Goal: Task Accomplishment & Management: Use online tool/utility

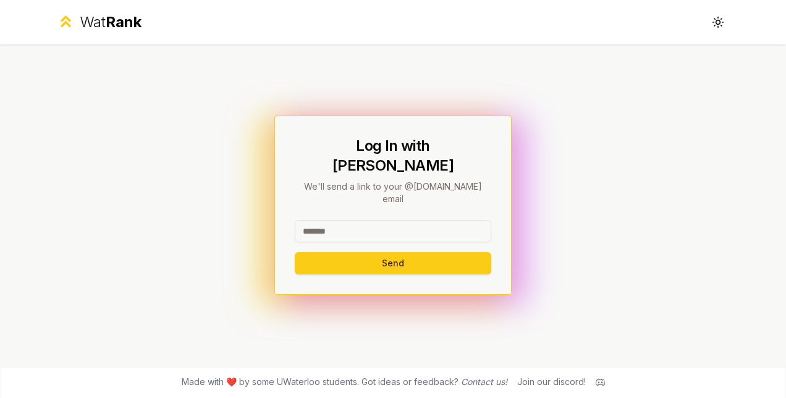
click at [358, 222] on input at bounding box center [393, 231] width 196 height 22
type input "********"
click at [295, 252] on button "Send" at bounding box center [393, 263] width 196 height 22
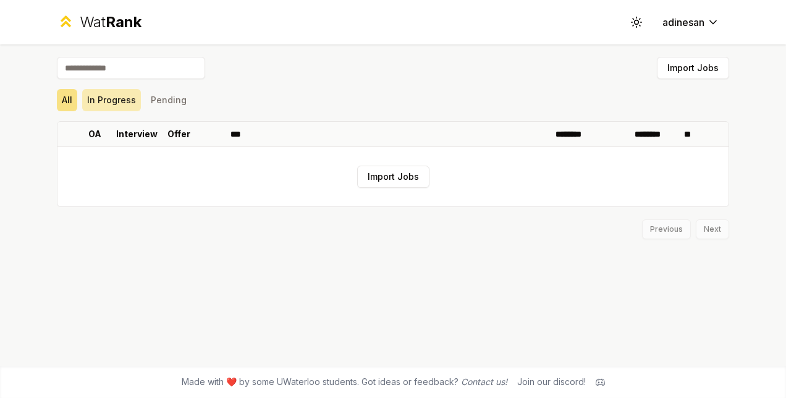
click at [111, 103] on button "In Progress" at bounding box center [111, 100] width 59 height 22
click at [167, 98] on button "Pending" at bounding box center [169, 100] width 46 height 22
click at [115, 16] on span "Rank" at bounding box center [124, 22] width 36 height 18
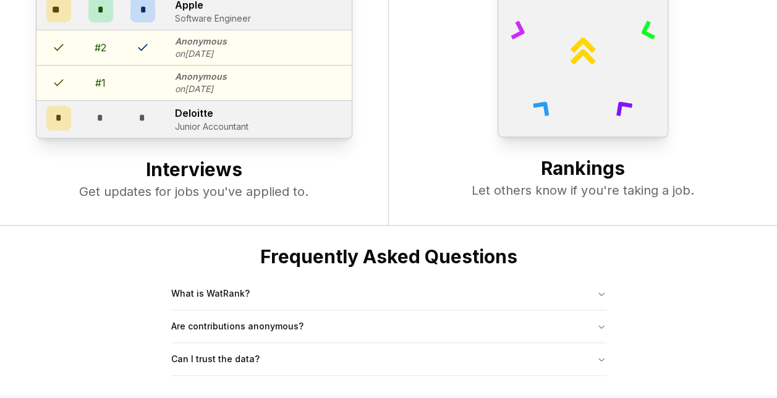
scroll to position [473, 0]
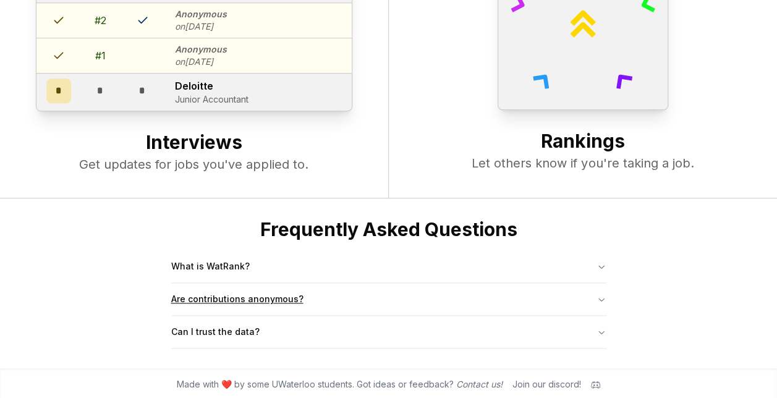
click at [229, 298] on button "Are contributions anonymous?" at bounding box center [388, 299] width 435 height 32
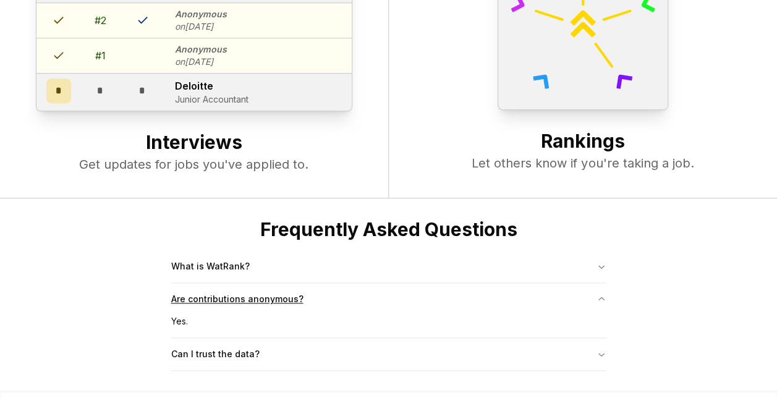
scroll to position [495, 0]
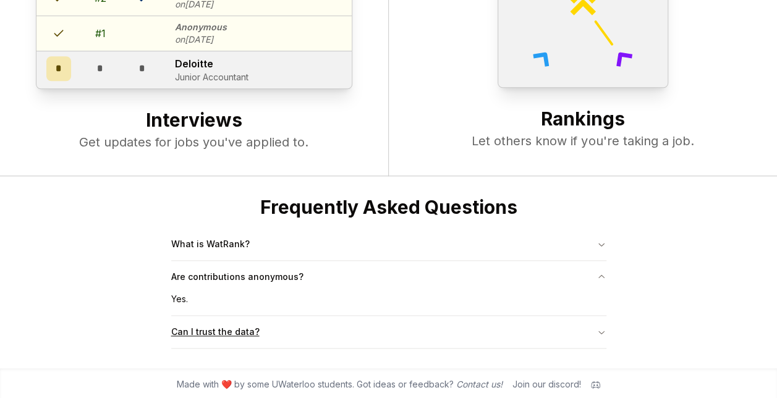
click at [289, 325] on button "Can I trust the data?" at bounding box center [388, 332] width 435 height 32
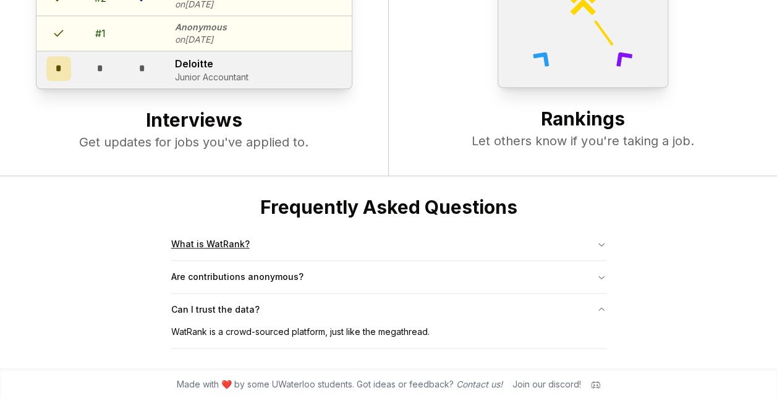
click at [319, 234] on button "What is WatRank?" at bounding box center [388, 244] width 435 height 32
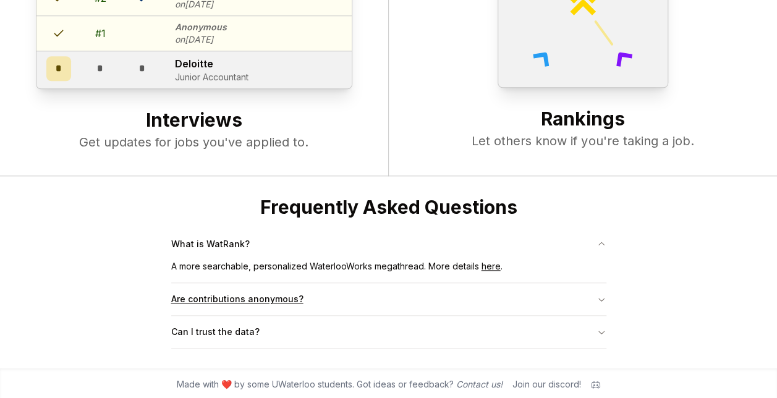
click at [312, 298] on button "Are contributions anonymous?" at bounding box center [388, 299] width 435 height 32
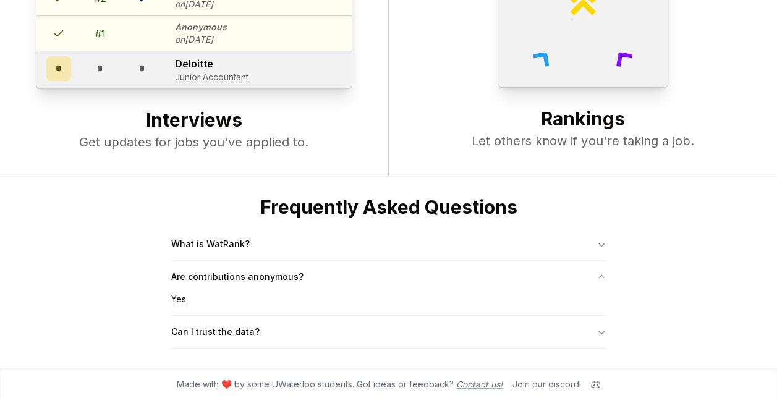
click at [471, 379] on link "Contact us!" at bounding box center [479, 384] width 46 height 11
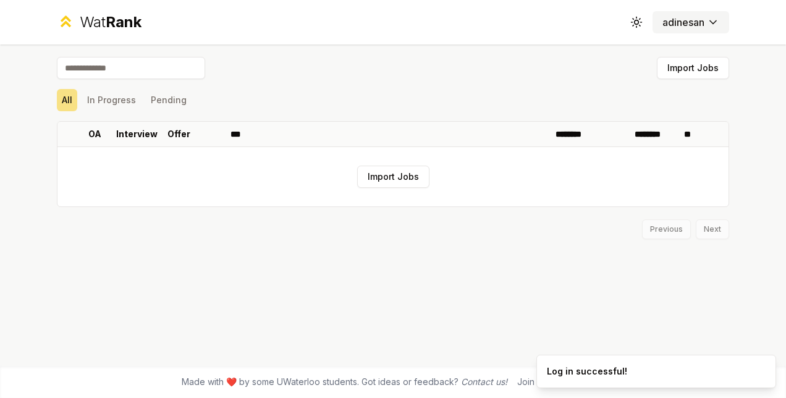
click at [692, 28] on html "Wat Rank Toggle theme adinesan Import Jobs All In Progress Pending OA Interview…" at bounding box center [393, 199] width 786 height 398
click at [639, 18] on html "Wat Rank Toggle theme adinesan Import Jobs All In Progress Pending OA Interview…" at bounding box center [393, 199] width 786 height 398
click at [639, 18] on icon at bounding box center [636, 22] width 12 height 12
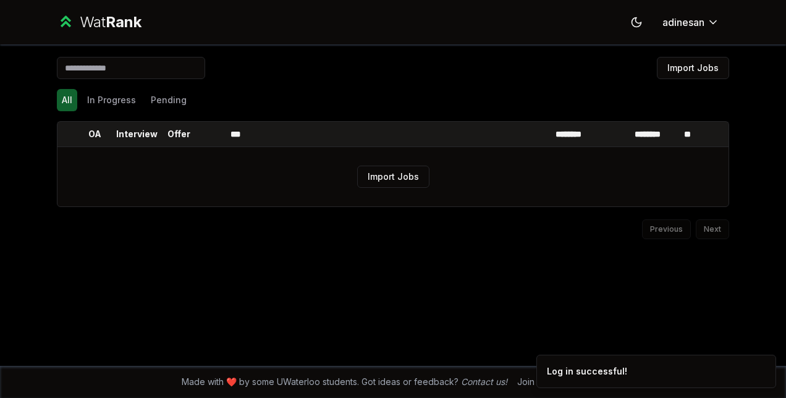
click at [639, 18] on icon at bounding box center [636, 22] width 12 height 12
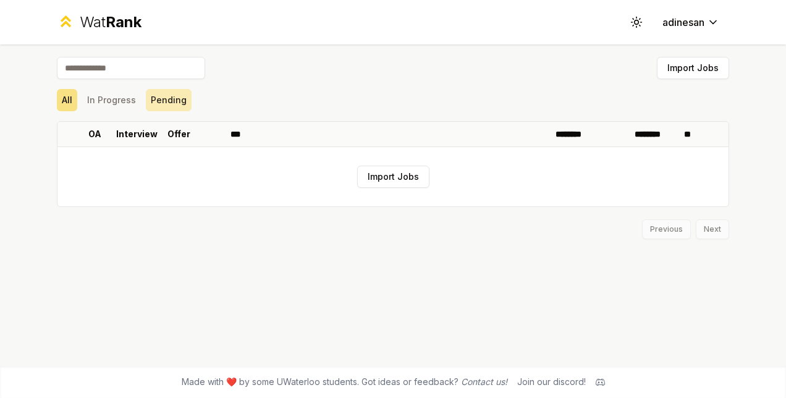
click at [178, 90] on button "Pending" at bounding box center [169, 100] width 46 height 22
click at [136, 117] on div "Import Jobs All In Progress Pending OA Interview Offer *** ******** ******** **…" at bounding box center [393, 148] width 672 height 182
click at [114, 90] on button "In Progress" at bounding box center [111, 100] width 59 height 22
click at [64, 100] on button "All" at bounding box center [67, 100] width 20 height 22
click at [232, 374] on div "Made with ❤️ by some UWaterloo students. Got ideas or feedback? Contact us! Joi…" at bounding box center [393, 382] width 786 height 32
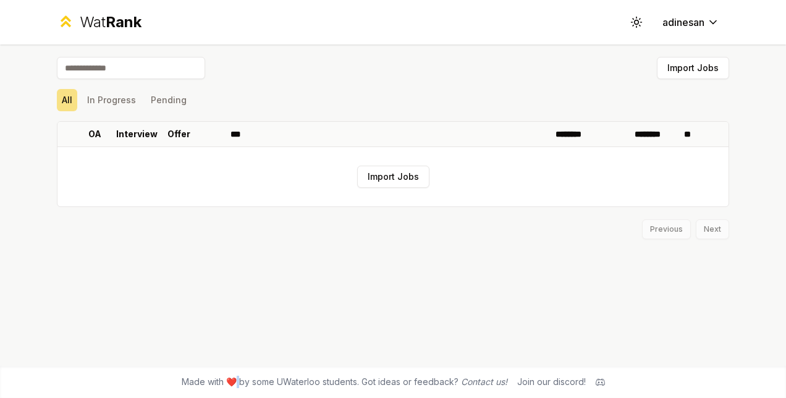
click at [232, 374] on div "Made with ❤️ by some UWaterloo students. Got ideas or feedback? Contact us! Joi…" at bounding box center [393, 382] width 786 height 32
click at [385, 173] on button "Import Jobs" at bounding box center [393, 177] width 72 height 22
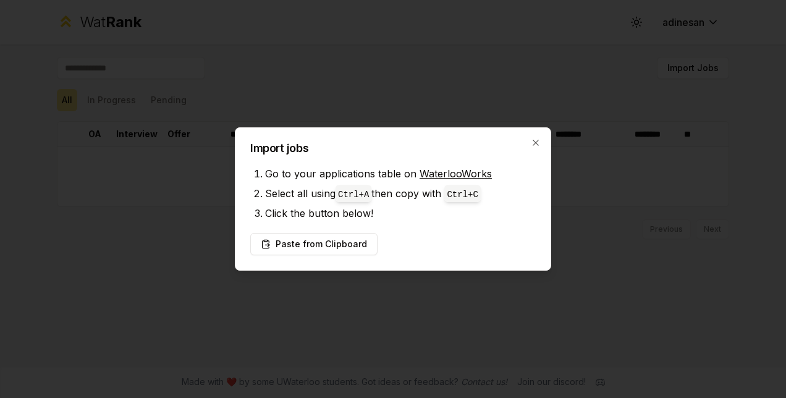
click at [524, 145] on h2 "Import jobs" at bounding box center [392, 148] width 285 height 11
click at [533, 143] on icon "button" at bounding box center [536, 143] width 10 height 10
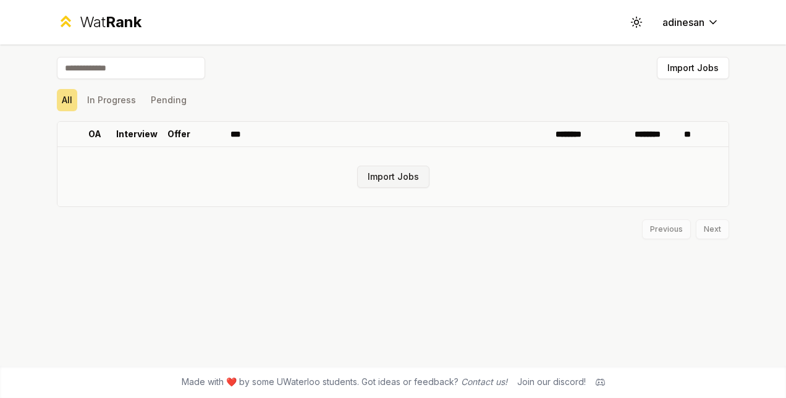
click at [390, 180] on button "Import Jobs" at bounding box center [393, 177] width 72 height 22
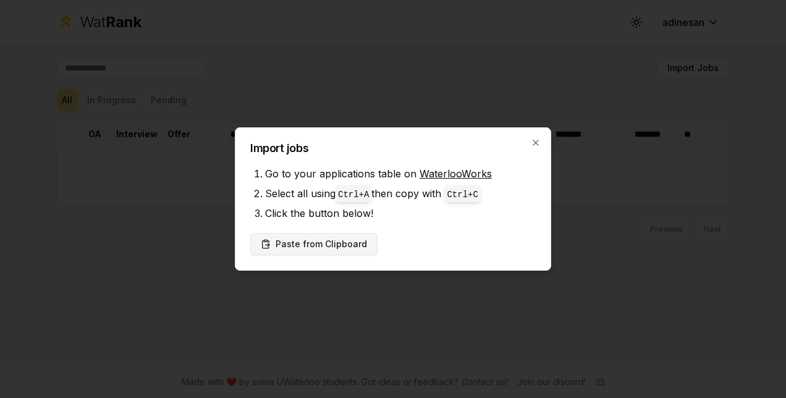
click at [348, 249] on button "Paste from Clipboard" at bounding box center [313, 244] width 127 height 22
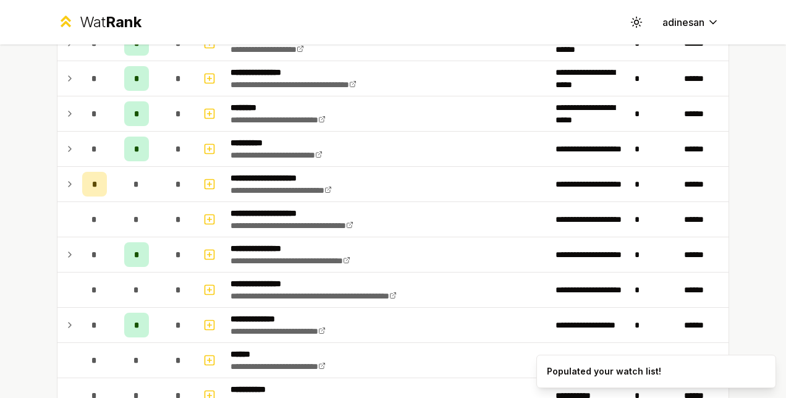
scroll to position [263, 0]
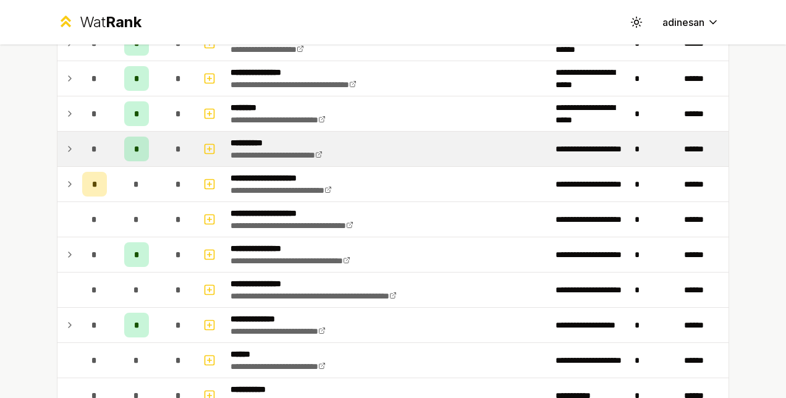
click at [124, 143] on div "*" at bounding box center [136, 149] width 25 height 25
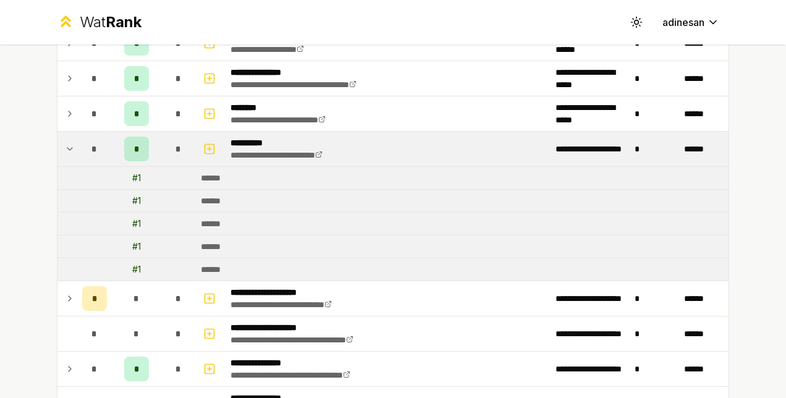
click at [77, 148] on td "*" at bounding box center [94, 149] width 35 height 35
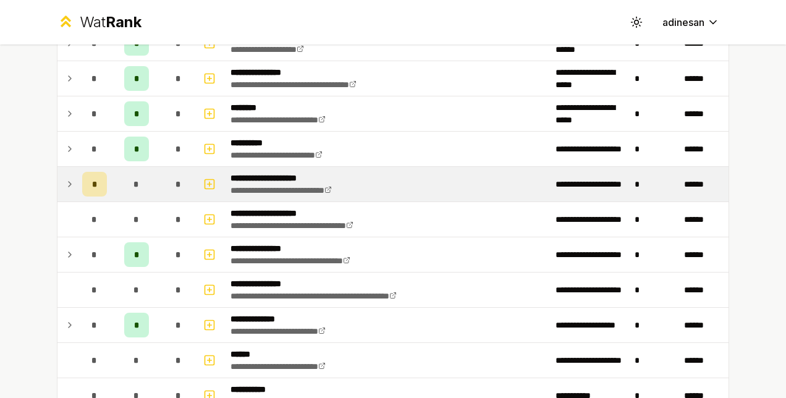
scroll to position [314, 0]
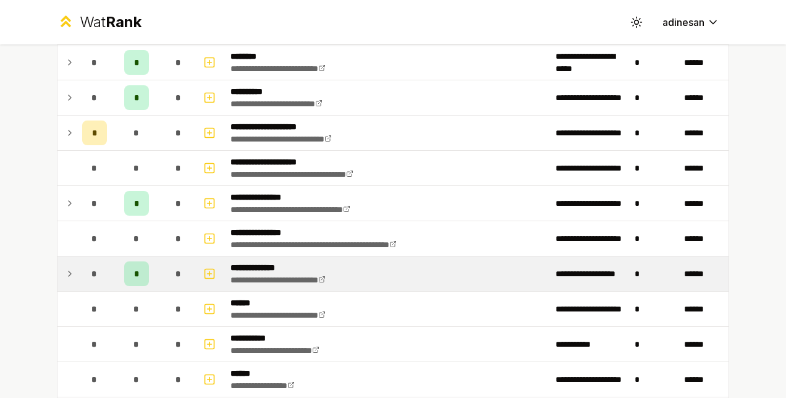
click at [128, 275] on div "*" at bounding box center [136, 273] width 25 height 25
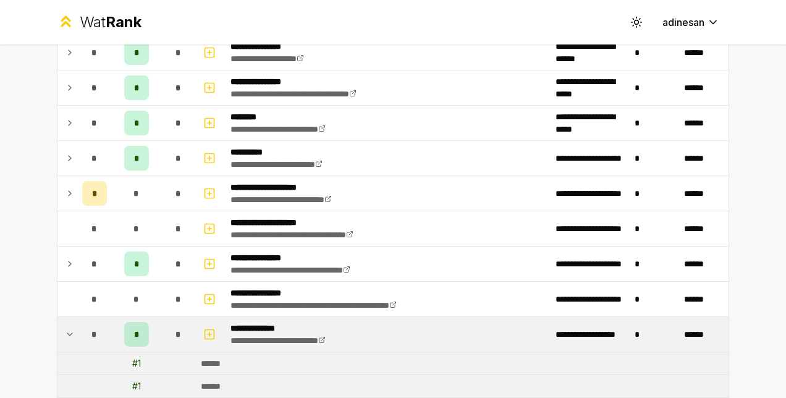
scroll to position [253, 0]
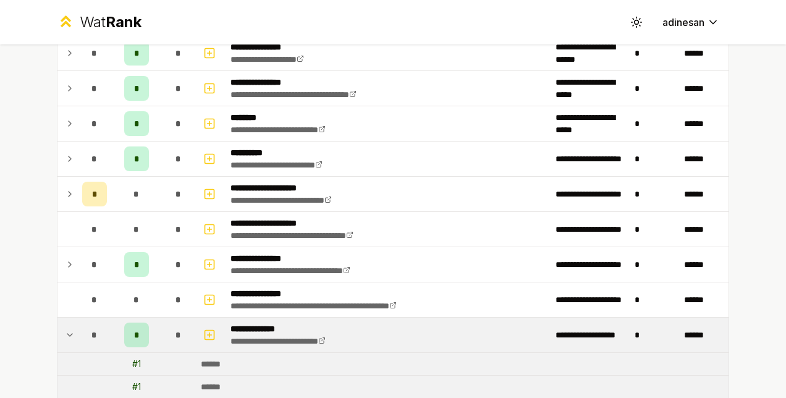
click at [65, 329] on icon at bounding box center [70, 334] width 10 height 15
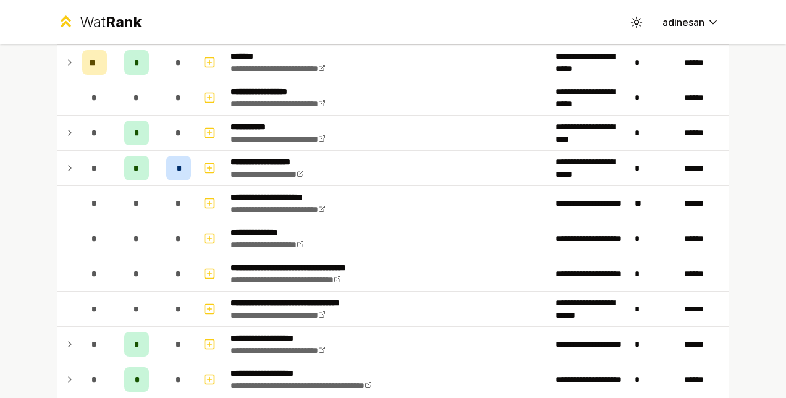
scroll to position [1274, 0]
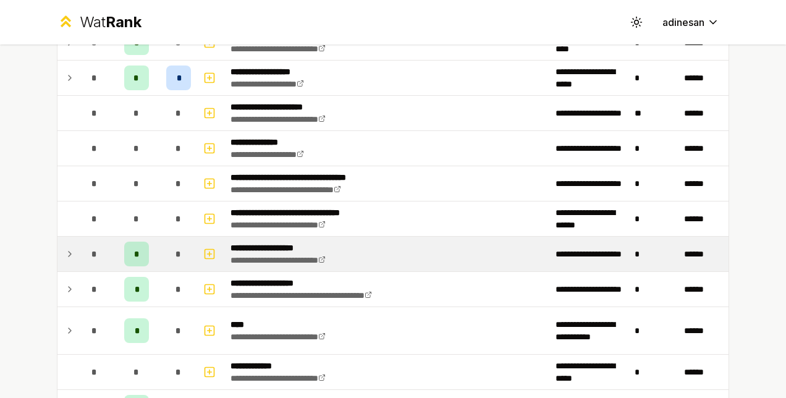
click at [67, 246] on icon at bounding box center [70, 253] width 10 height 15
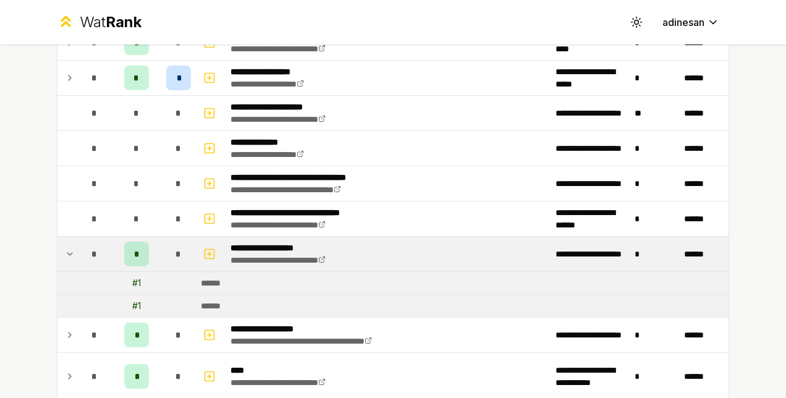
click at [65, 246] on icon at bounding box center [70, 253] width 10 height 15
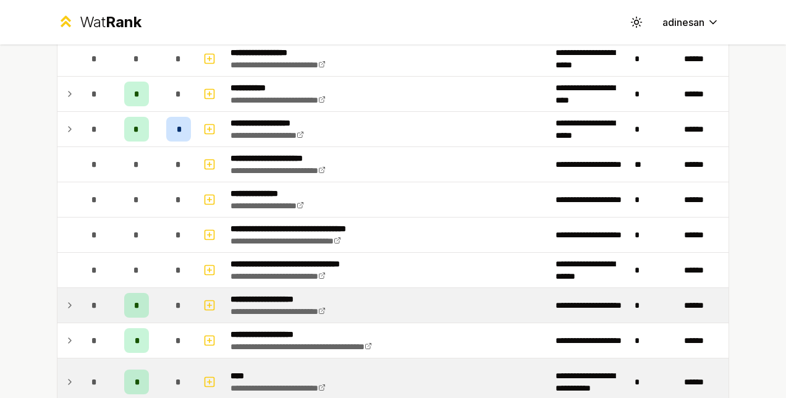
scroll to position [1439, 0]
